Goal: Task Accomplishment & Management: Manage account settings

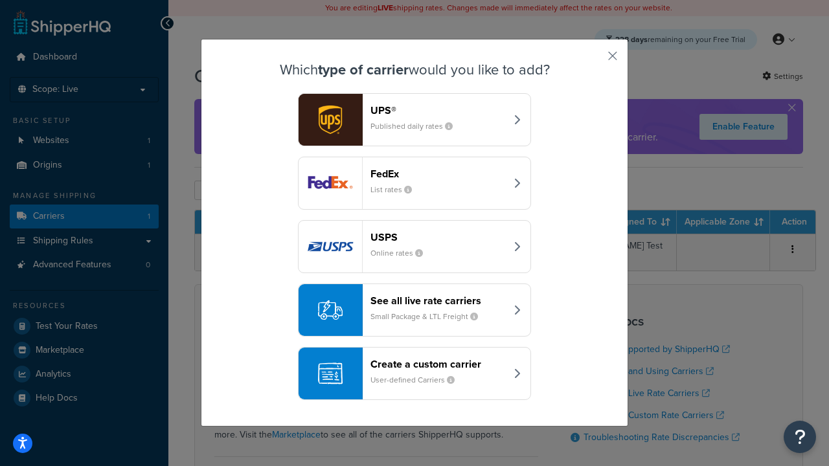
click at [438, 173] on header "FedEx" at bounding box center [437, 174] width 135 height 12
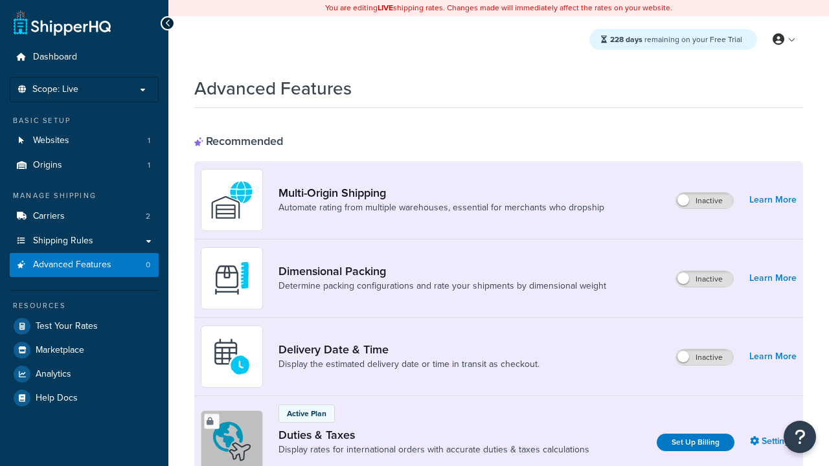
scroll to position [420, 0]
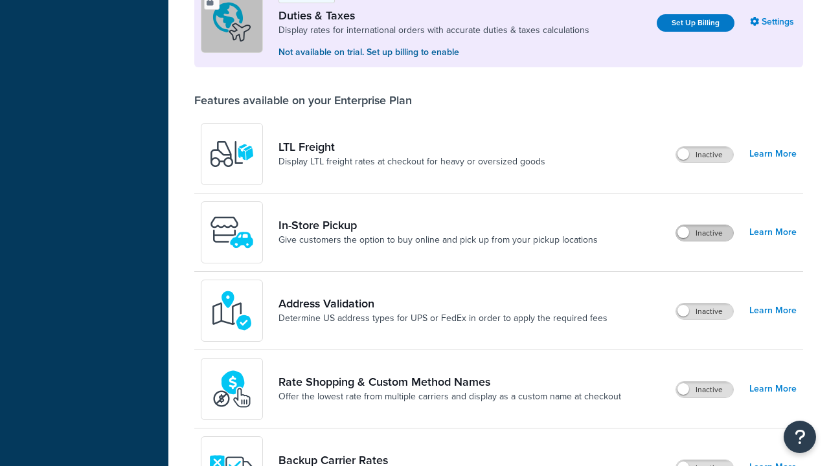
click at [704, 233] on label "Inactive" at bounding box center [704, 233] width 57 height 16
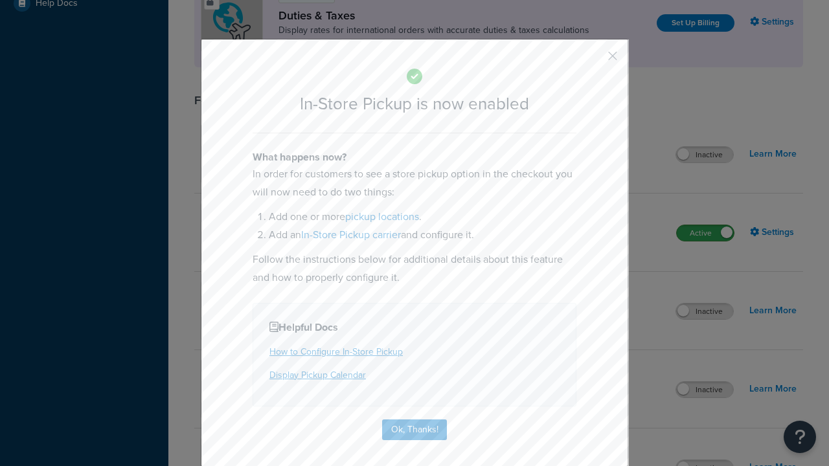
scroll to position [0, 0]
click at [593, 60] on button "button" at bounding box center [593, 60] width 3 height 3
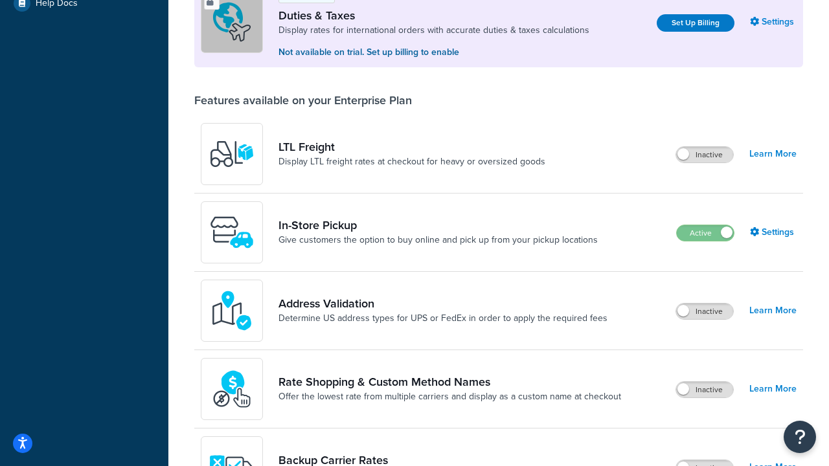
scroll to position [395, 0]
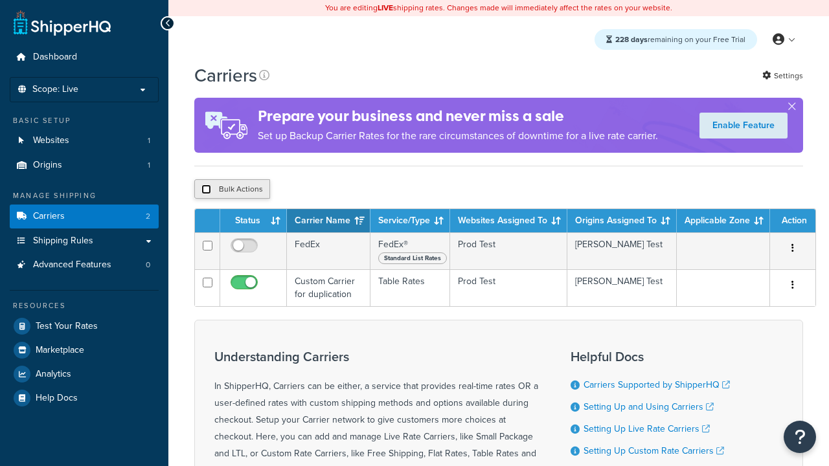
click at [206, 191] on input "checkbox" at bounding box center [206, 190] width 10 height 10
checkbox input "true"
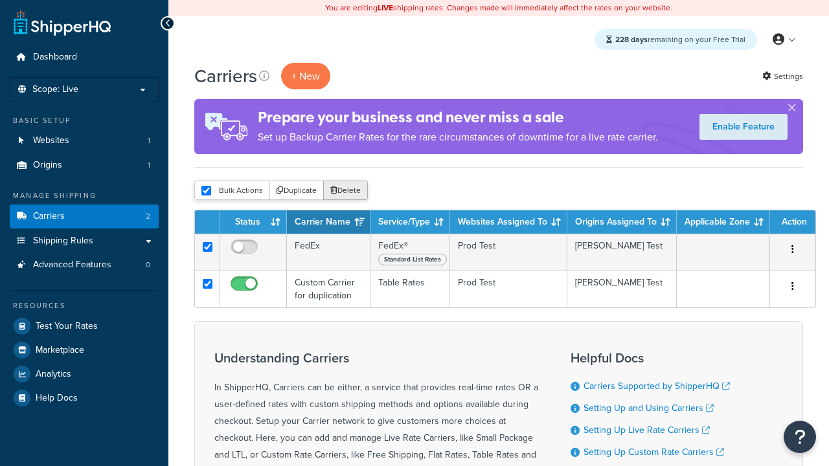
click at [348, 191] on button "Delete" at bounding box center [345, 190] width 45 height 19
